Goal: Communication & Community: Ask a question

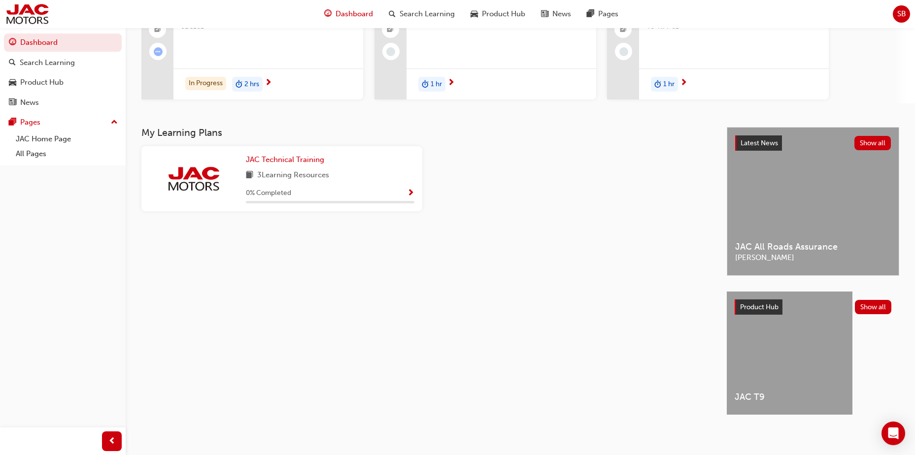
scroll to position [115, 0]
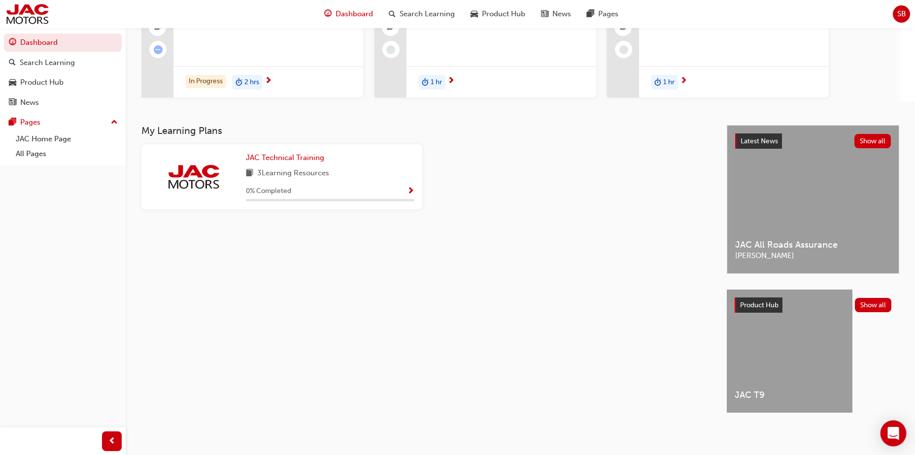
click at [651, 387] on div "Open Intercom Messenger" at bounding box center [894, 434] width 26 height 26
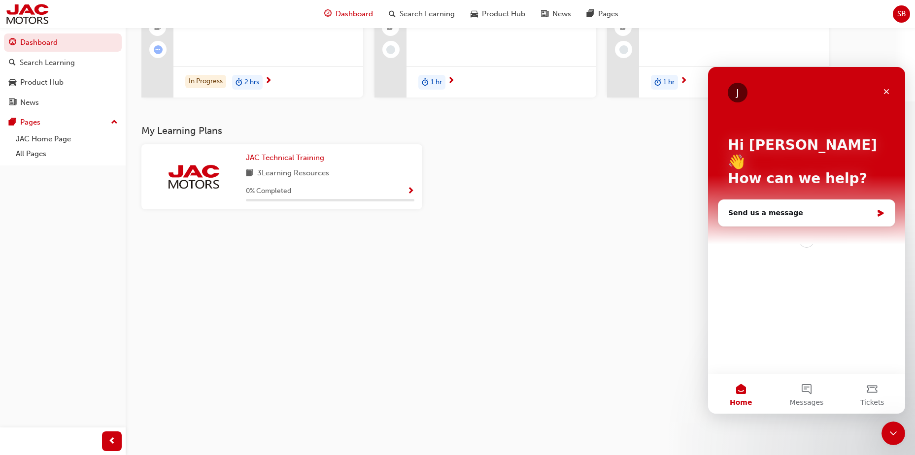
scroll to position [0, 0]
click at [651, 208] on div "Send us a message" at bounding box center [801, 213] width 144 height 10
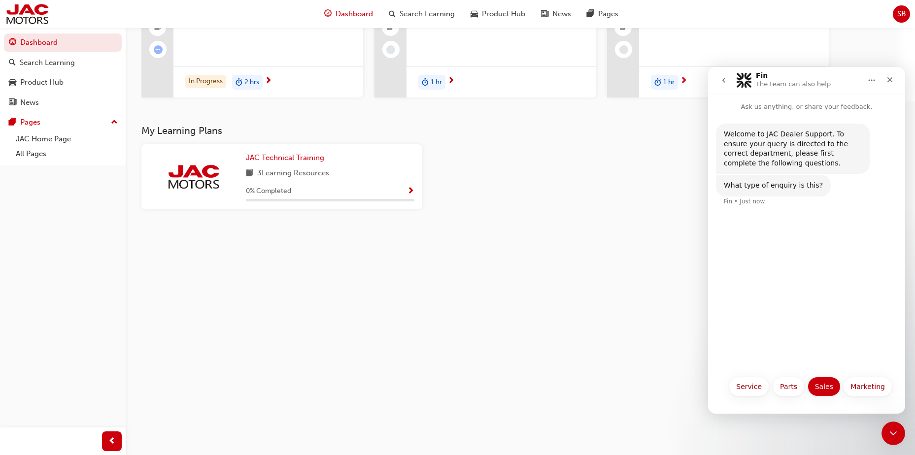
click at [651, 386] on button "Sales" at bounding box center [824, 387] width 33 height 20
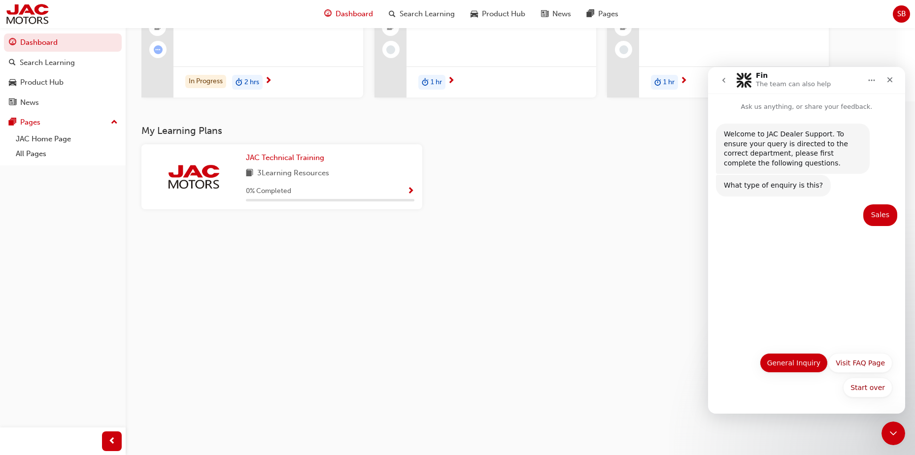
click at [651, 362] on button "General Inquiry" at bounding box center [794, 363] width 68 height 20
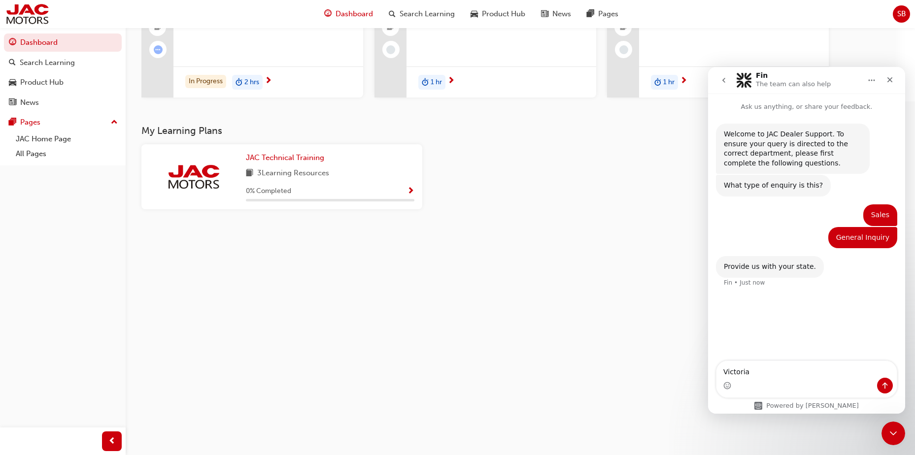
type textarea "Victoria"
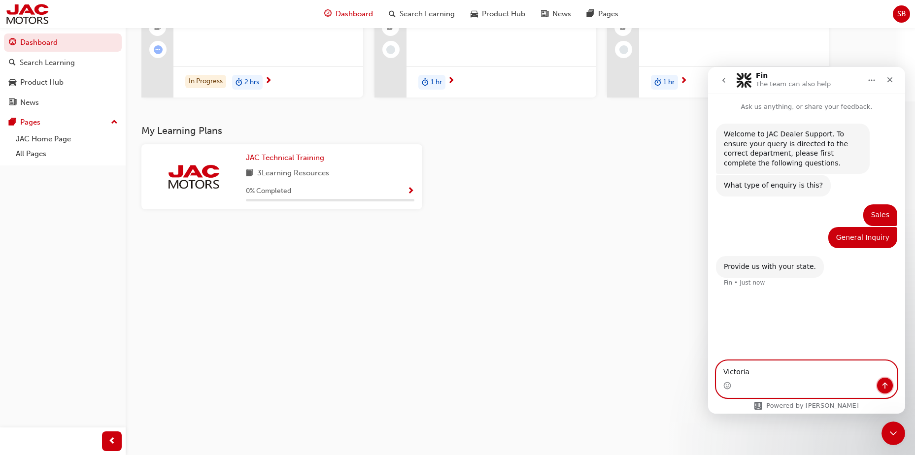
click at [651, 387] on icon "Send a message…" at bounding box center [885, 386] width 8 height 8
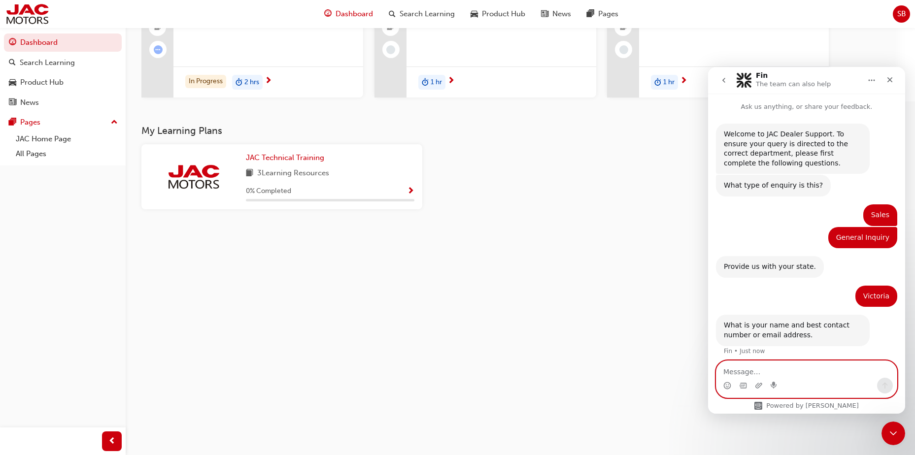
scroll to position [6, 0]
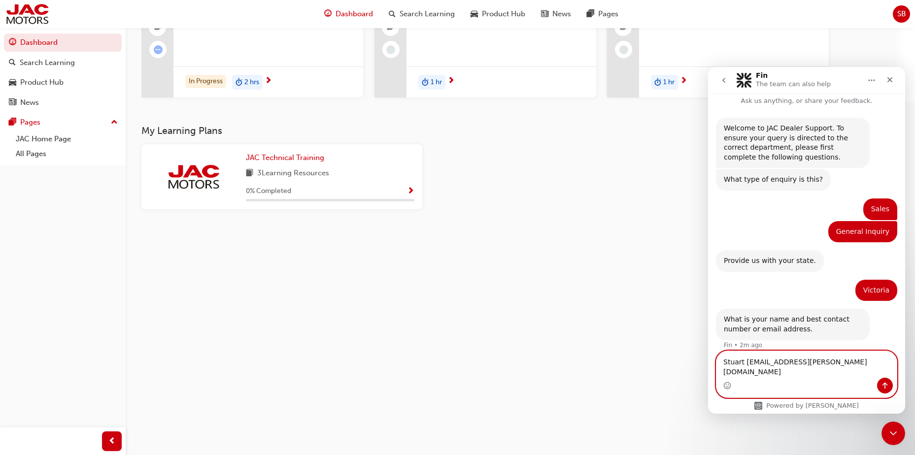
click at [651, 374] on textarea "Stuart [EMAIL_ADDRESS][PERSON_NAME][DOMAIN_NAME]" at bounding box center [807, 364] width 180 height 27
type textarea "[PERSON_NAME] , [PERSON_NAME][EMAIL_ADDRESS][PERSON_NAME][DOMAIN_NAME]"
click at [651, 382] on button "Send a message…" at bounding box center [885, 386] width 16 height 16
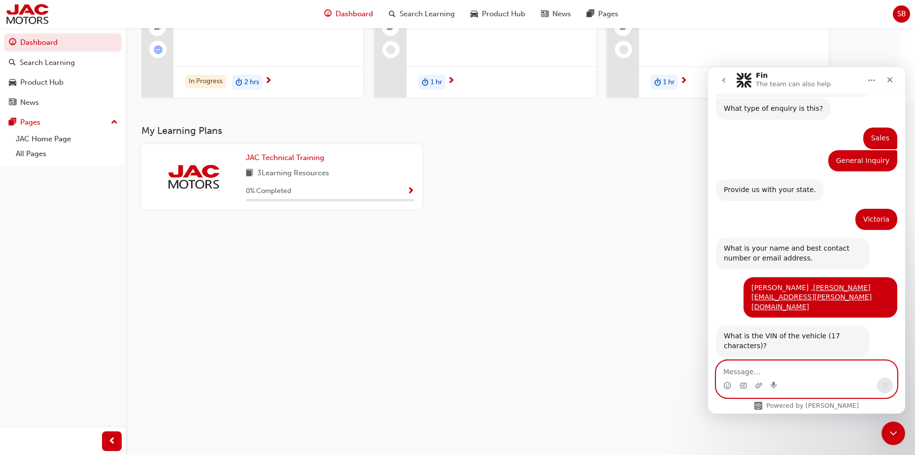
scroll to position [84, 0]
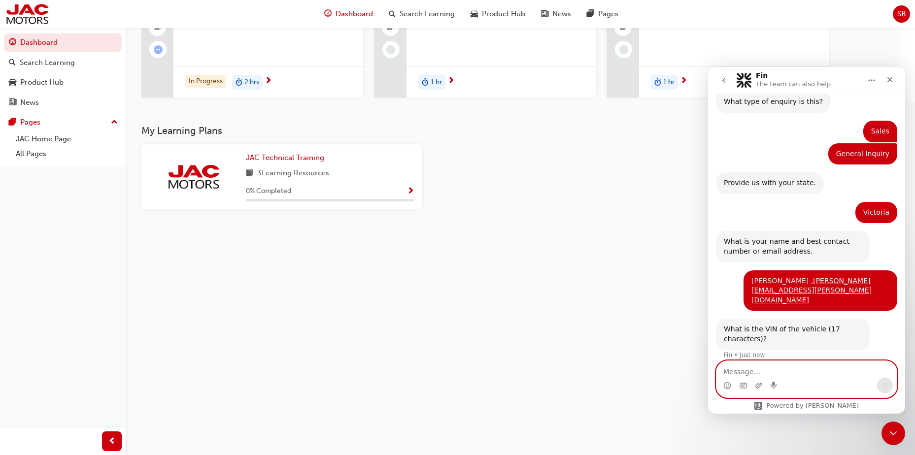
click at [651, 368] on textarea "Message…" at bounding box center [807, 369] width 180 height 17
type textarea "[US_VEHICLE_IDENTIFICATION_NUMBER]"
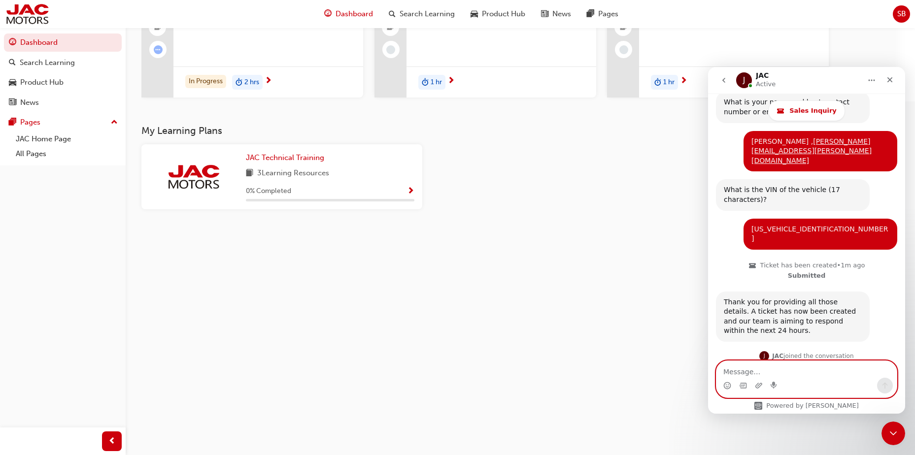
scroll to position [295, 0]
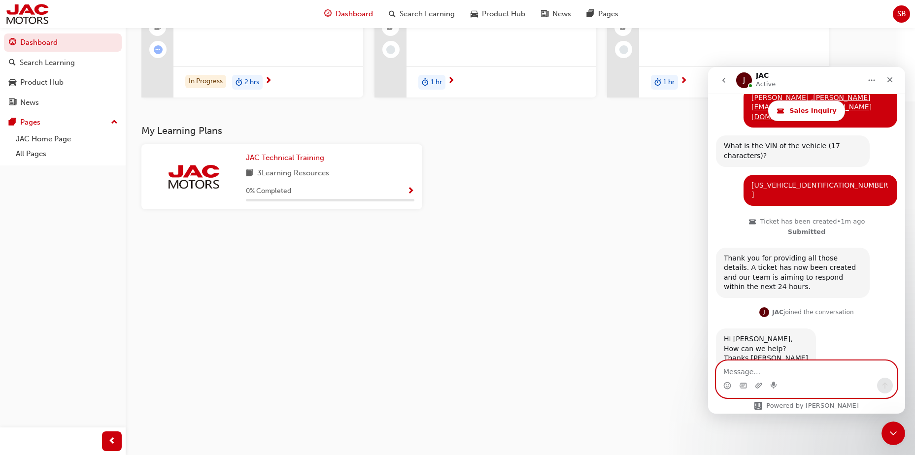
click at [651, 370] on textarea "Message…" at bounding box center [807, 369] width 180 height 17
type textarea "h"
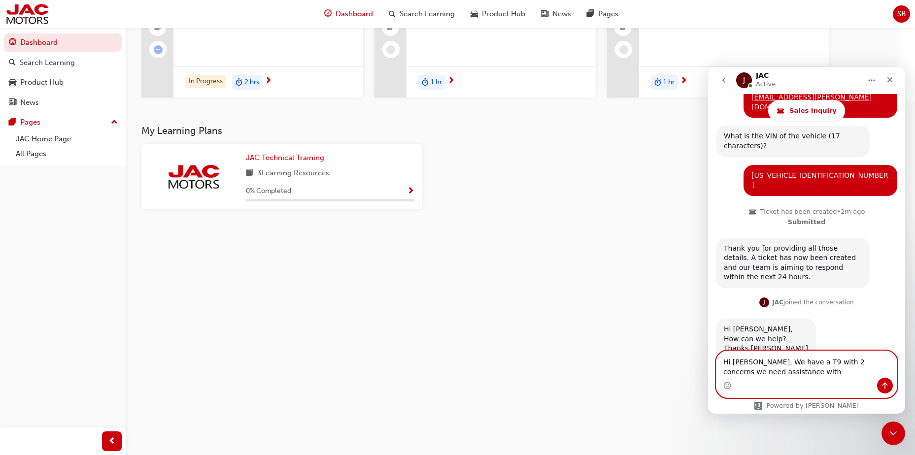
click at [651, 375] on textarea "Hi [PERSON_NAME], We have a T9 with 2 concerns we need assistance with" at bounding box center [807, 364] width 180 height 27
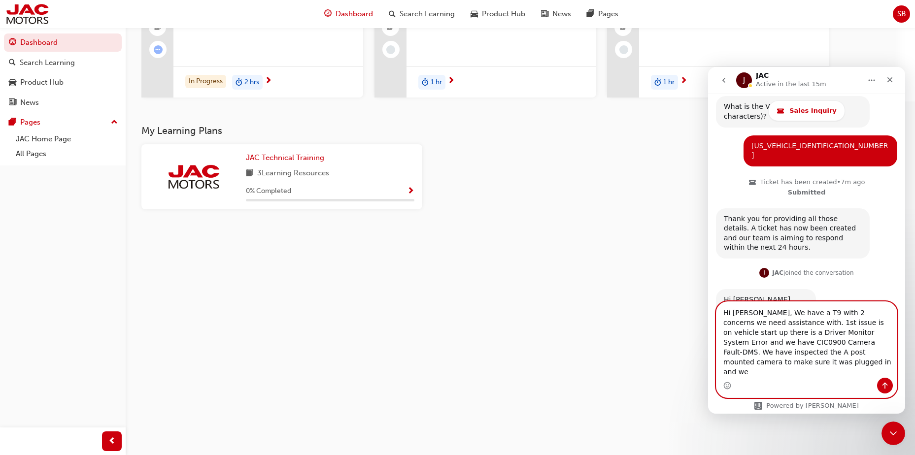
scroll to position [344, 0]
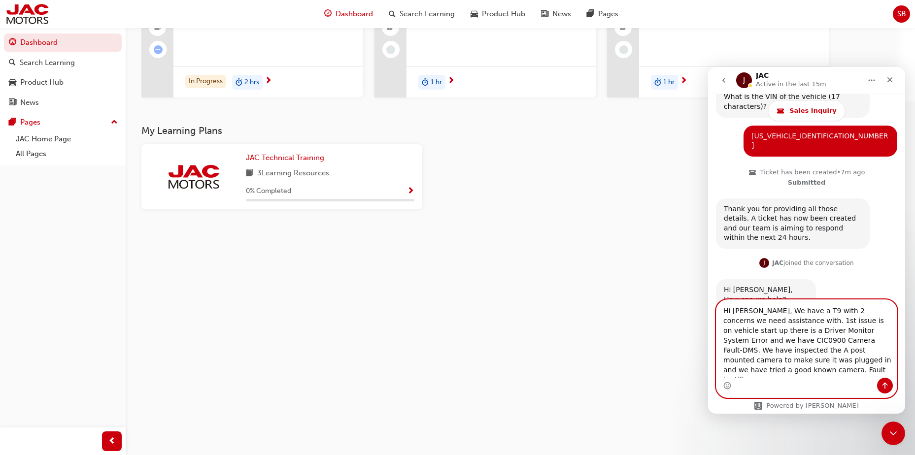
type textarea "Hi [PERSON_NAME], We have a T9 with 2 concerns we need assistance with. 1st iss…"
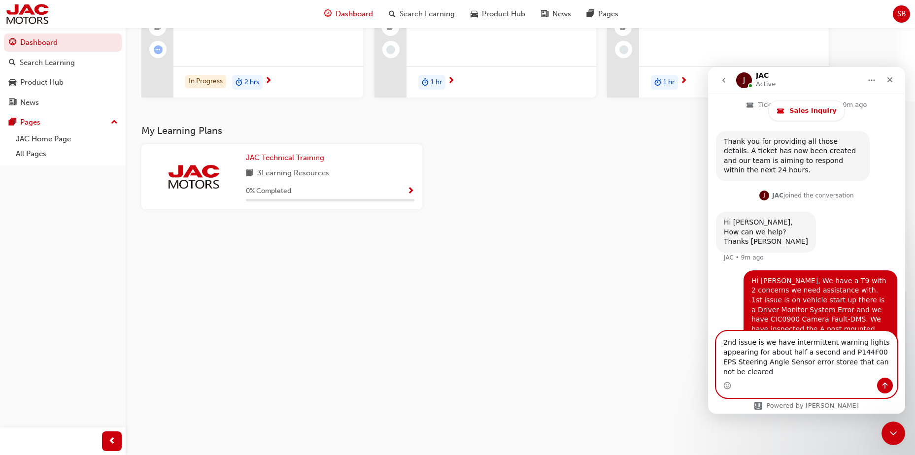
scroll to position [421, 0]
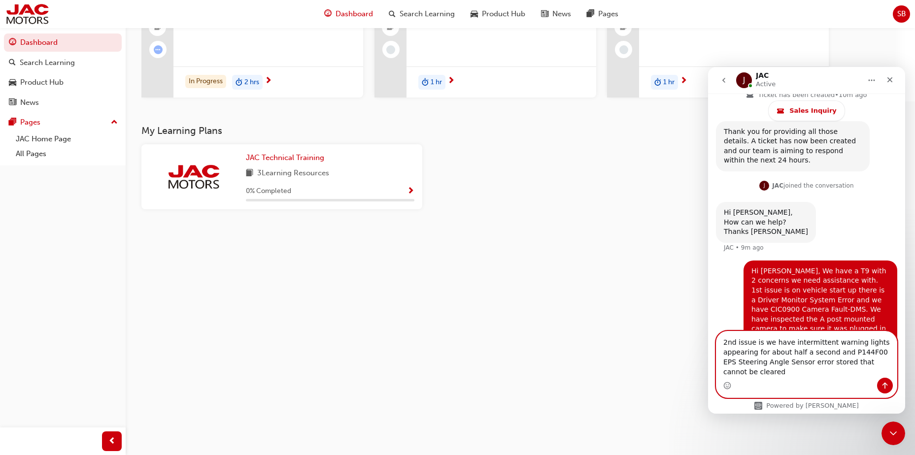
click at [651, 372] on textarea "2nd issue is we have intermittent warning lights appearing for about half a sec…" at bounding box center [807, 355] width 180 height 46
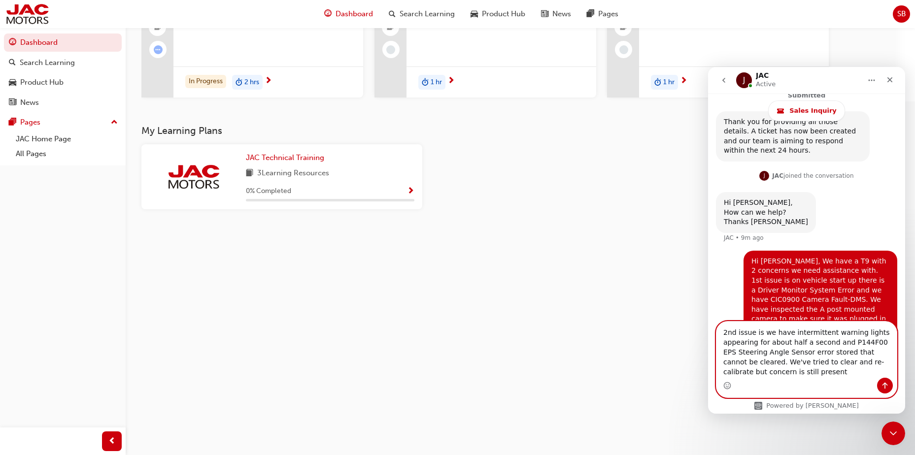
click at [651, 371] on textarea "2nd issue is we have intermittent warning lights appearing for about half a sec…" at bounding box center [807, 350] width 180 height 56
type textarea "2nd issue is we have intermittent warning lights appearing for about half a sec…"
click at [651, 386] on icon "Send a message…" at bounding box center [885, 386] width 8 height 8
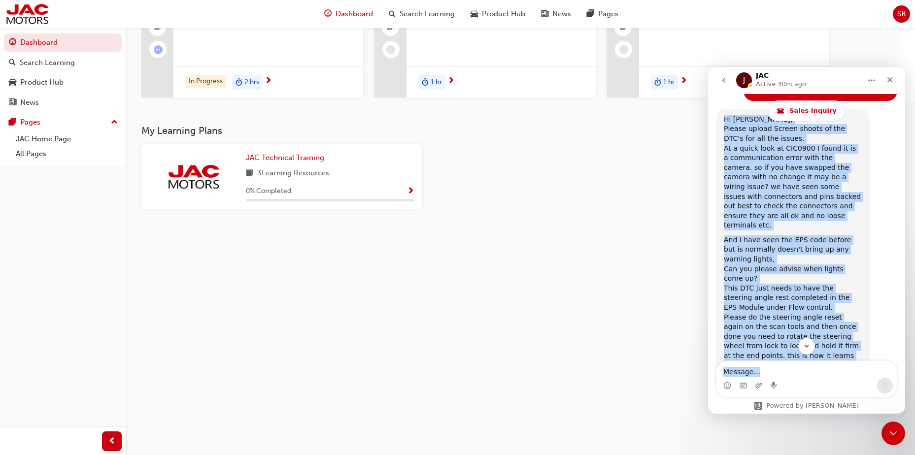
scroll to position [748, 0]
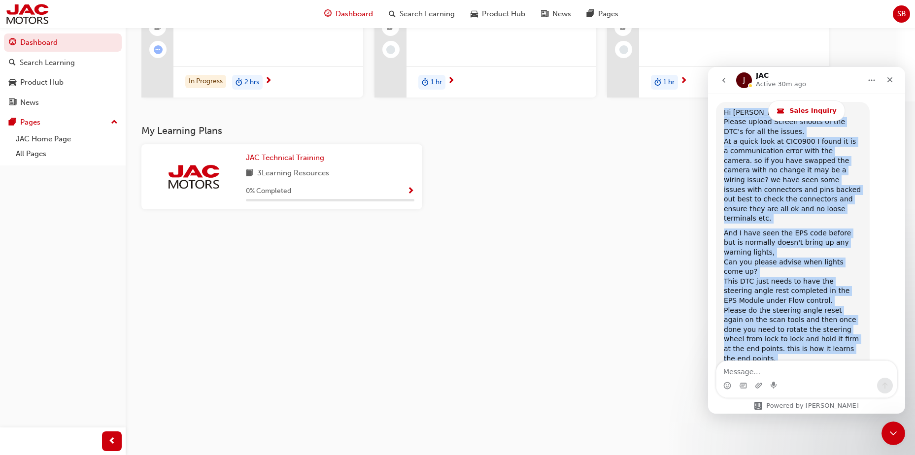
drag, startPoint x: 724, startPoint y: 172, endPoint x: 779, endPoint y: 325, distance: 163.1
click at [651, 325] on div "Hi [PERSON_NAME], Please upload Screen shoots of the DTC's for all the issues. …" at bounding box center [793, 260] width 154 height 316
drag, startPoint x: 779, startPoint y: 325, endPoint x: 743, endPoint y: 194, distance: 136.6
